Goal: Task Accomplishment & Management: Use online tool/utility

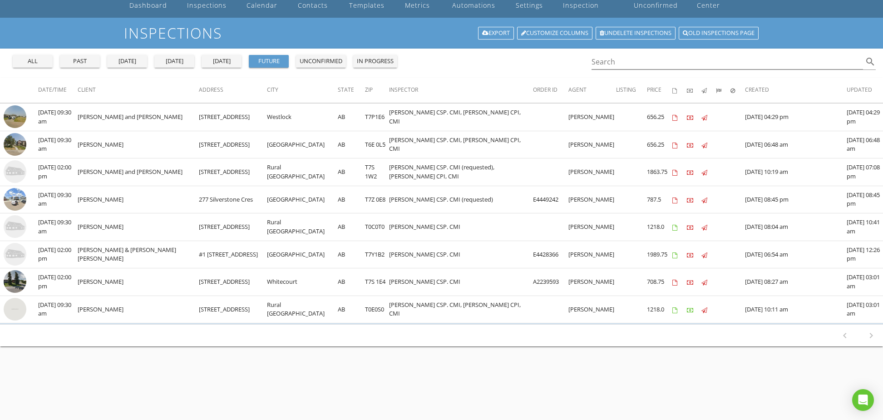
click at [207, 60] on div "tomorrow" at bounding box center [221, 61] width 33 height 9
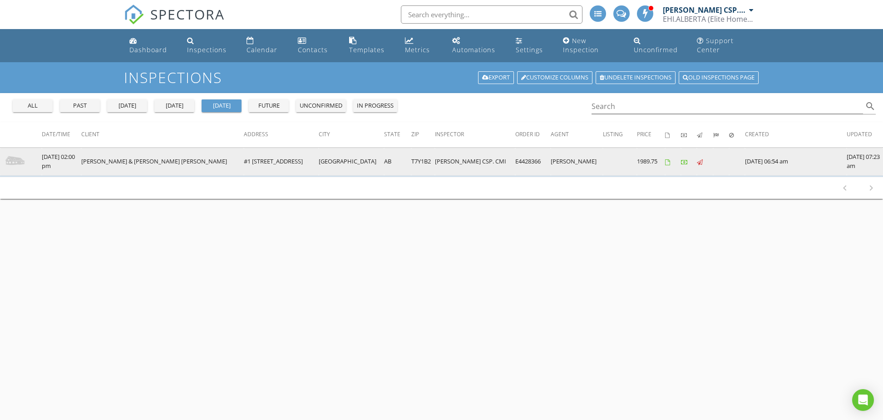
click at [14, 159] on img at bounding box center [15, 161] width 23 height 23
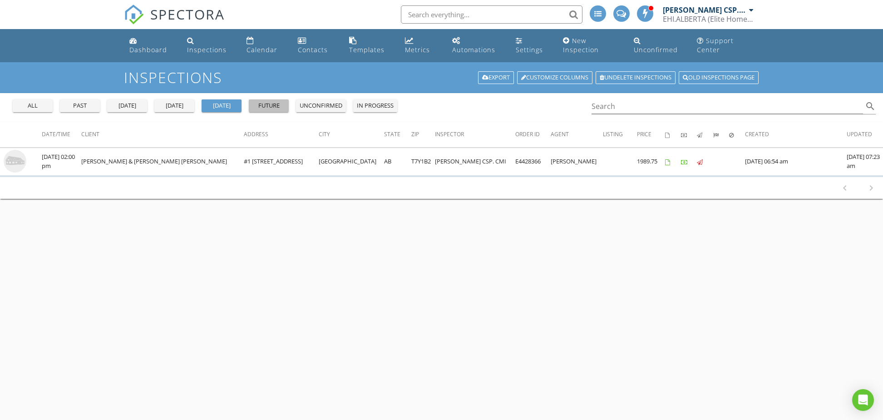
click at [264, 106] on div "future" at bounding box center [268, 105] width 33 height 9
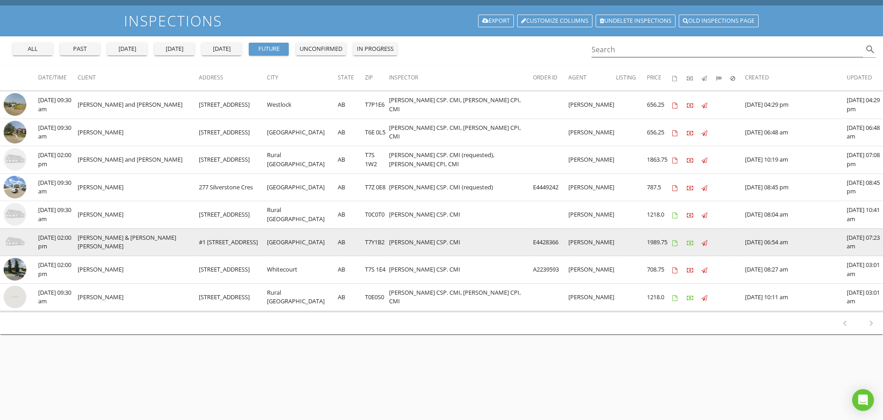
scroll to position [55, 0]
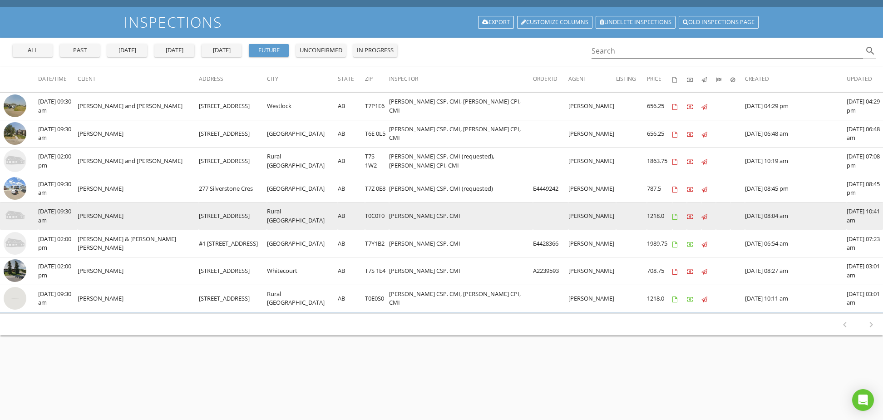
click at [13, 215] on img at bounding box center [15, 215] width 23 height 23
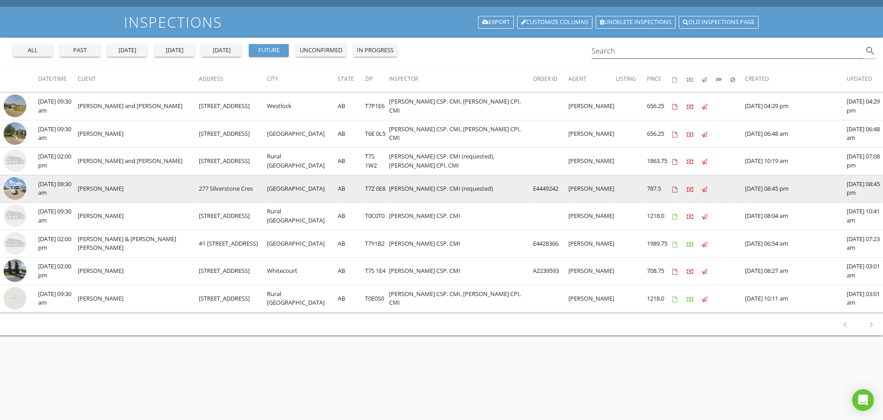
click at [14, 187] on img at bounding box center [15, 188] width 23 height 23
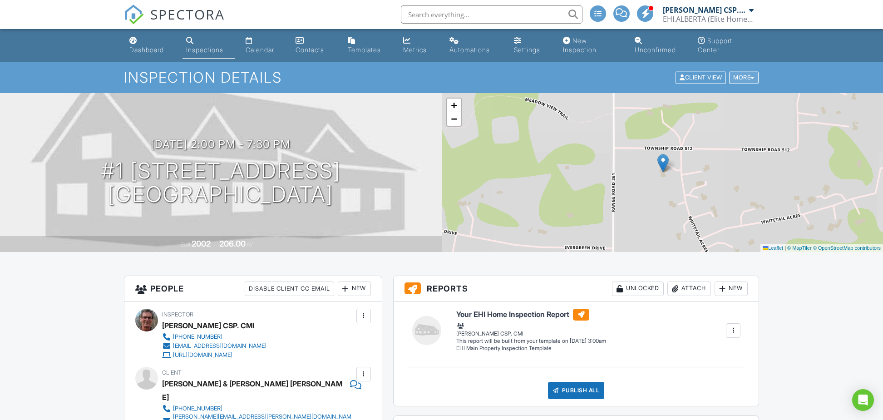
click at [744, 76] on div "More" at bounding box center [744, 78] width 30 height 12
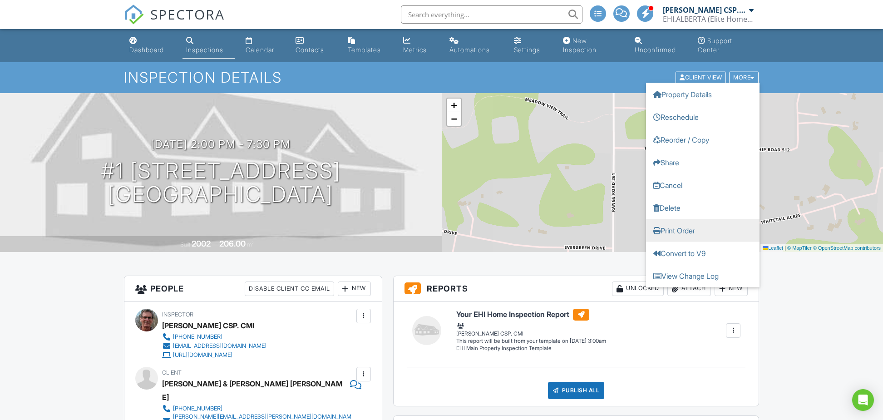
click at [706, 231] on link "Print Order" at bounding box center [702, 230] width 113 height 23
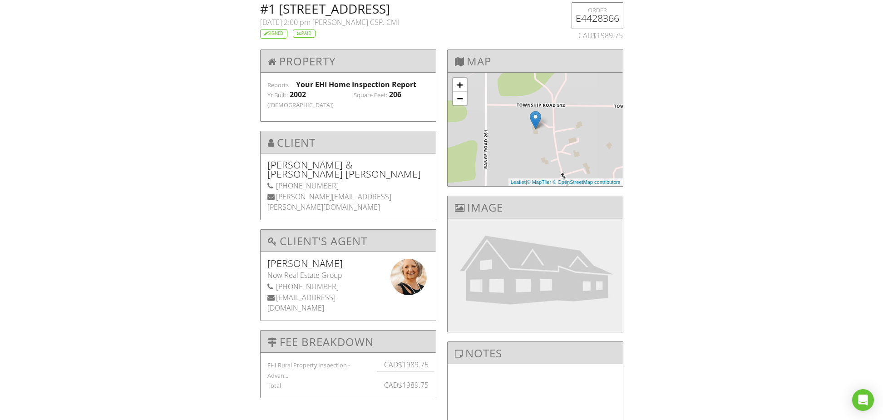
drag, startPoint x: 258, startPoint y: 10, endPoint x: 316, endPoint y: 22, distance: 59.5
click at [316, 23] on div "#1 26029 TWP RD 512, Rural Parkland County, AB T7Y1B2 08/29/2025 2:00 pm Gordon…" at bounding box center [411, 20] width 312 height 36
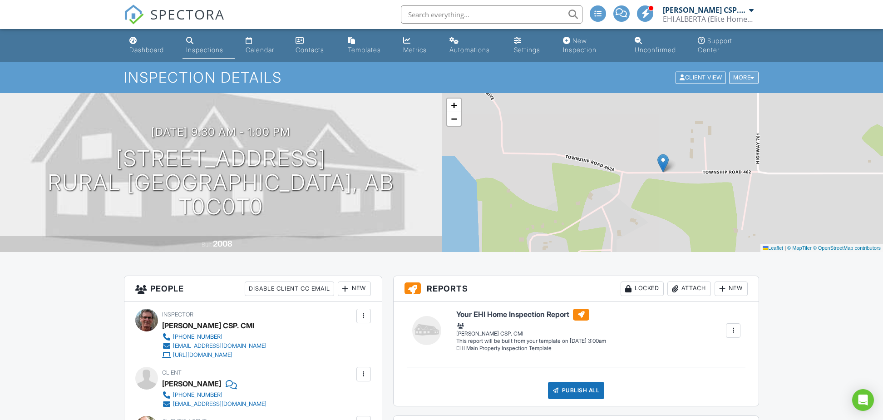
click at [750, 75] on div at bounding box center [752, 78] width 4 height 6
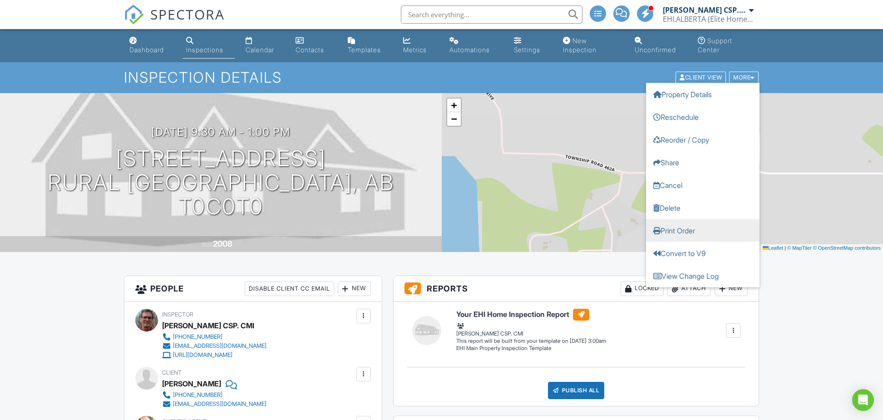
click at [702, 230] on link "Print Order" at bounding box center [702, 230] width 113 height 23
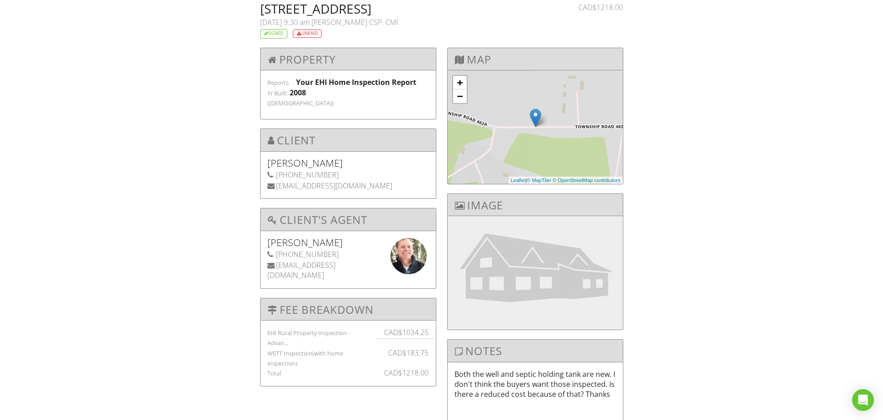
drag, startPoint x: 261, startPoint y: 7, endPoint x: 330, endPoint y: 23, distance: 70.7
click at [330, 15] on h2 "406 55061 TWP RD 462, Rural Wetaskiwin County, AB T0C0T0" at bounding box center [410, 8] width 301 height 13
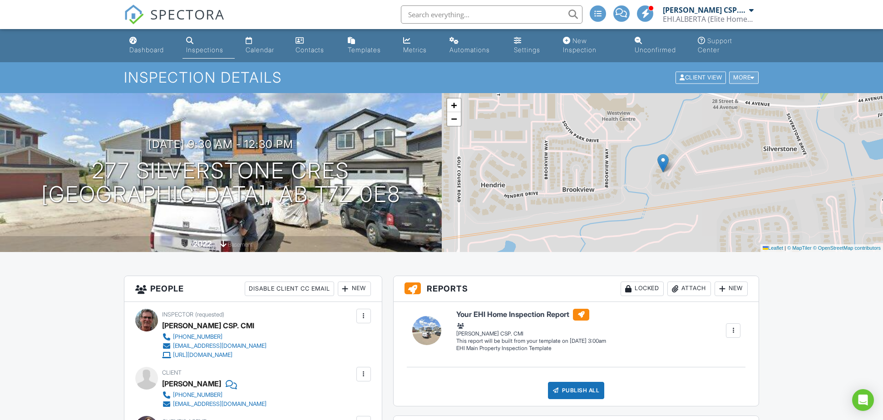
click at [743, 78] on div "More" at bounding box center [744, 78] width 30 height 12
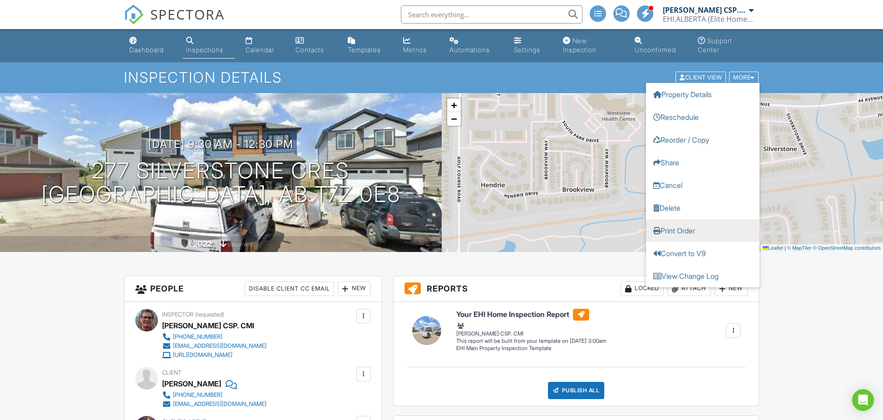
click at [692, 231] on link "Print Order" at bounding box center [702, 230] width 113 height 23
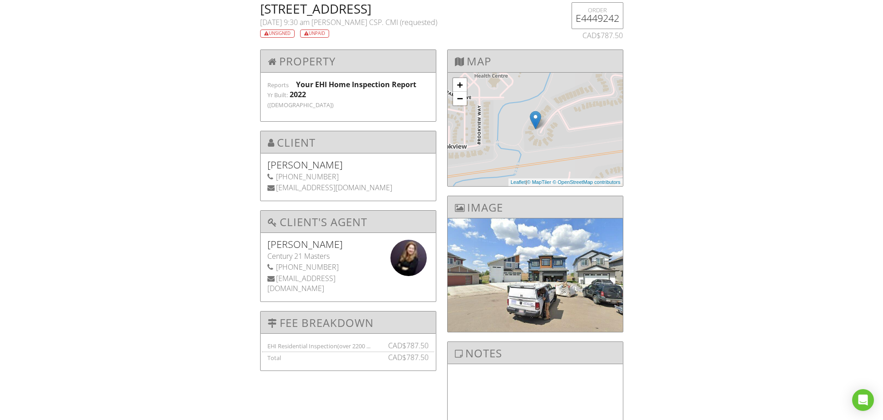
drag, startPoint x: 264, startPoint y: 7, endPoint x: 527, endPoint y: 8, distance: 263.3
click at [539, 8] on h2 "[STREET_ADDRESS]" at bounding box center [410, 8] width 301 height 13
